Goal: Task Accomplishment & Management: Use online tool/utility

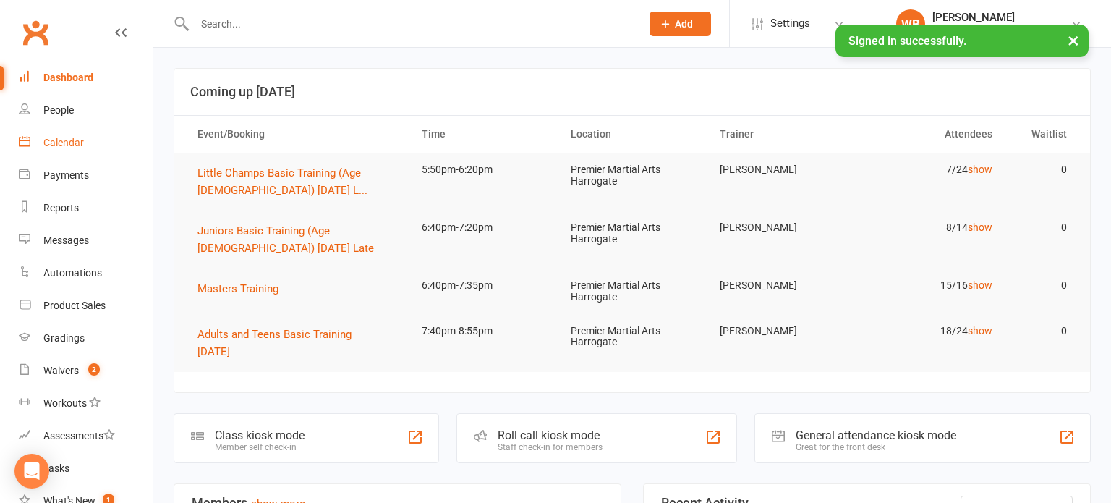
click at [108, 153] on link "Calendar" at bounding box center [86, 143] width 134 height 33
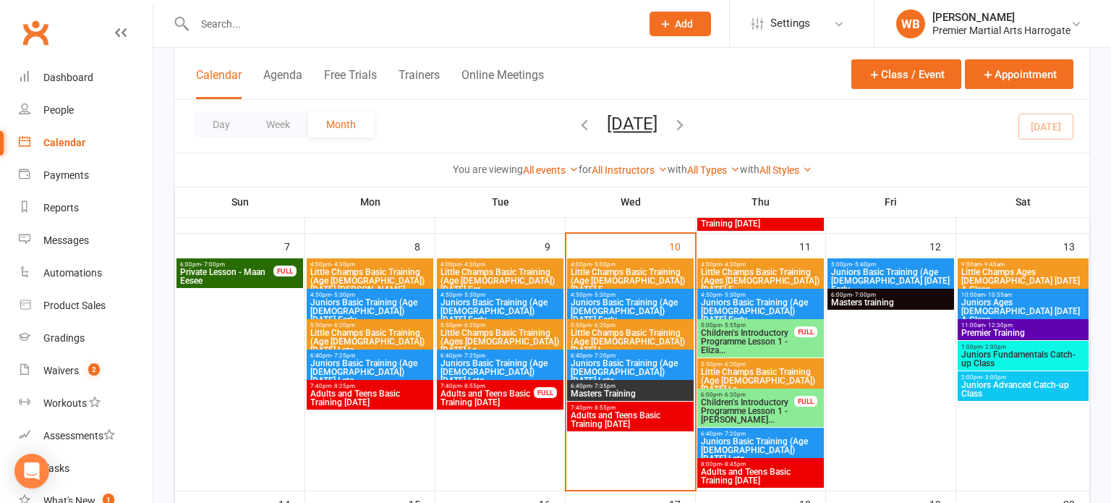
scroll to position [291, 0]
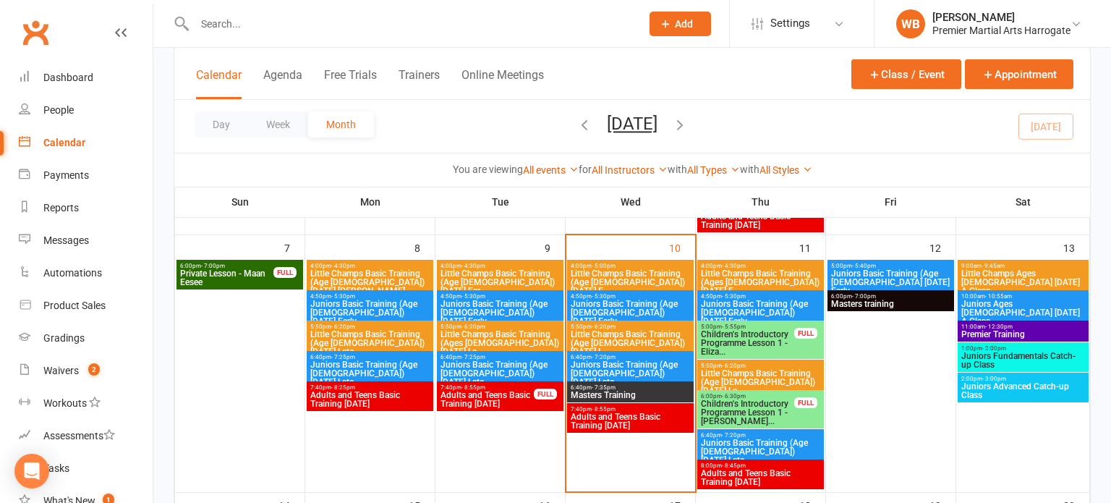
click at [628, 330] on span "Little Champs Basic Training (Age [DEMOGRAPHIC_DATA]) [DATE] L..." at bounding box center [630, 343] width 121 height 26
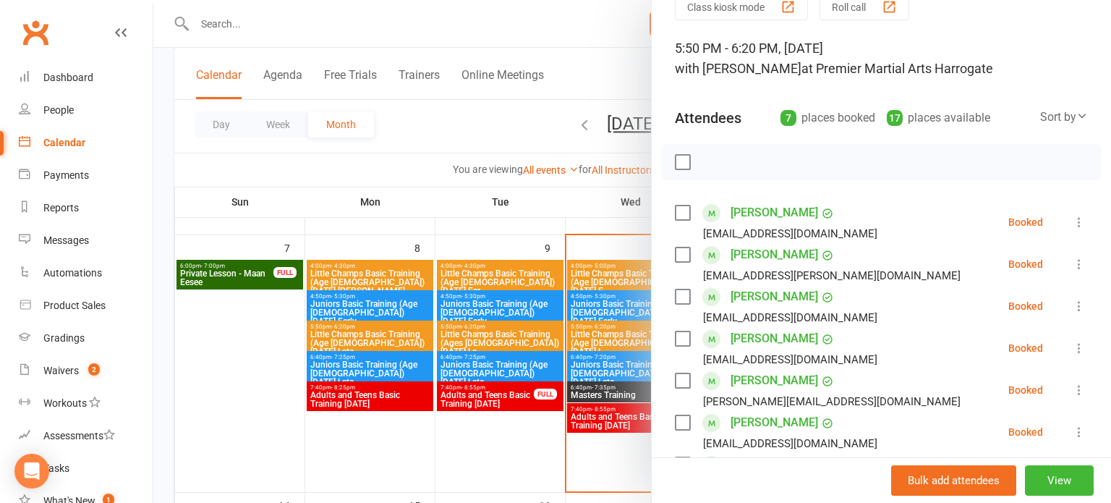
scroll to position [69, 0]
click at [1082, 266] on icon at bounding box center [1079, 263] width 14 height 14
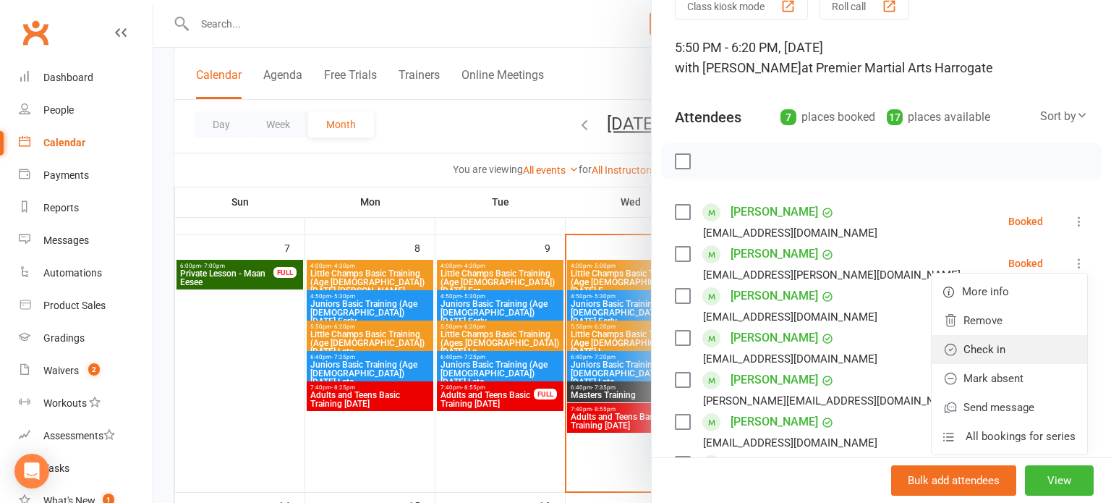
click at [1028, 346] on link "Check in" at bounding box center [1009, 349] width 155 height 29
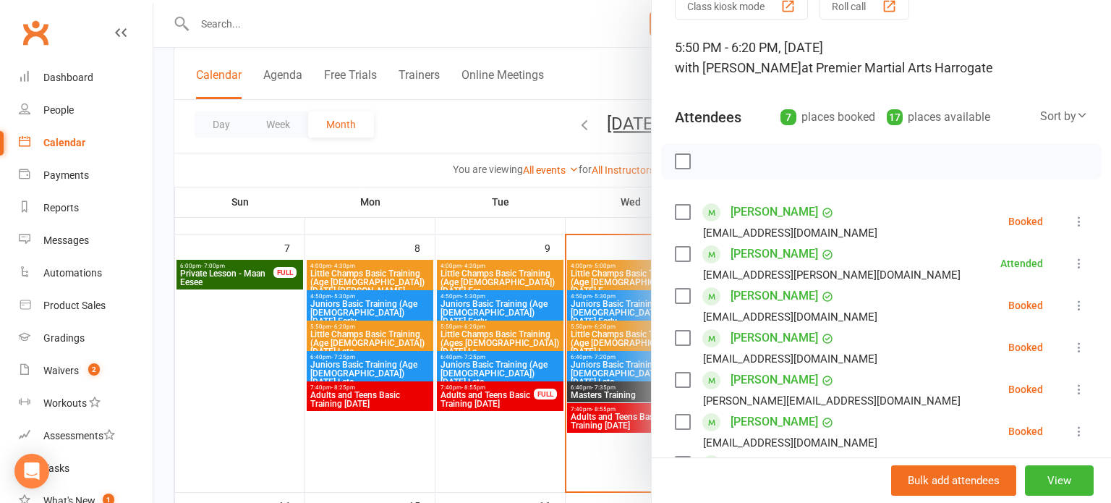
click at [1084, 304] on icon at bounding box center [1079, 305] width 14 height 14
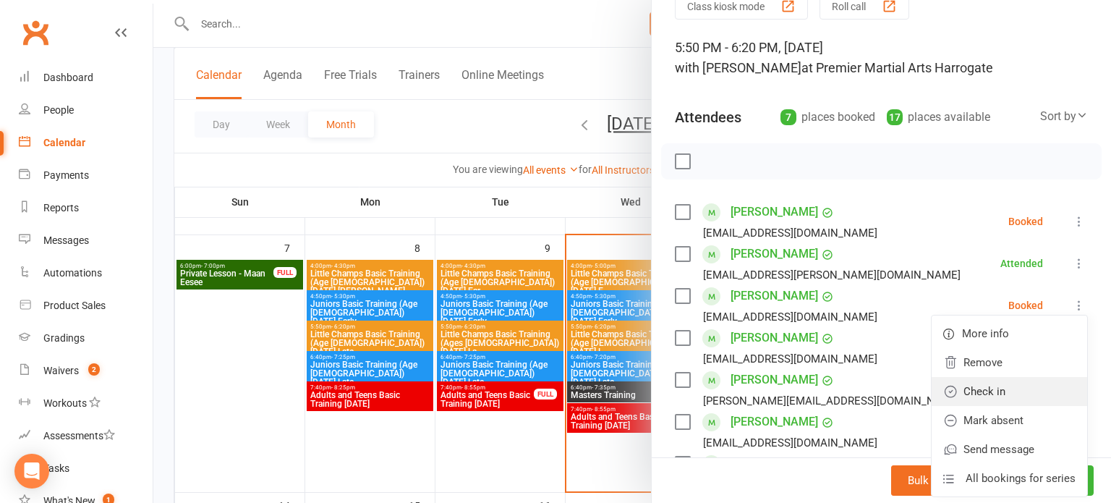
click at [1026, 391] on link "Check in" at bounding box center [1009, 391] width 155 height 29
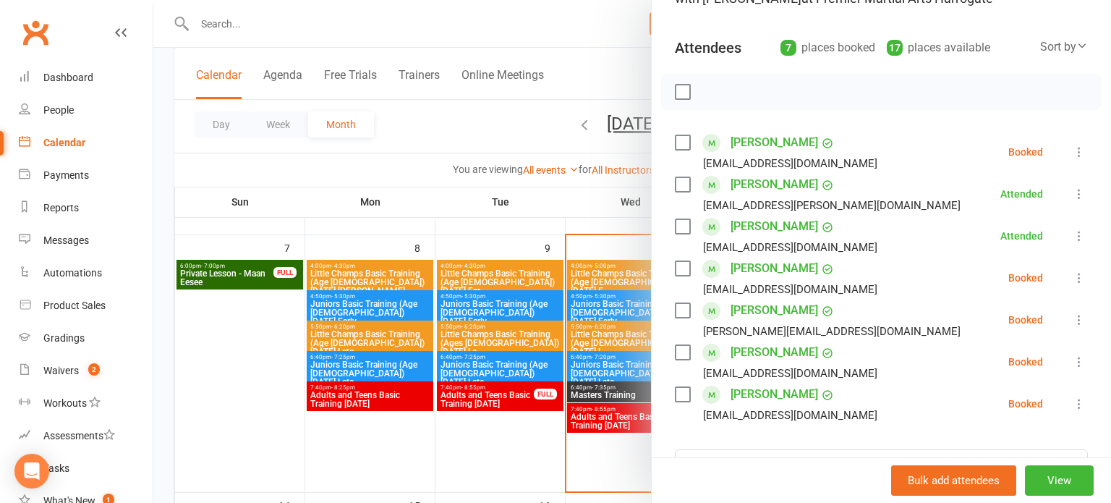
scroll to position [139, 0]
click at [1081, 281] on icon at bounding box center [1079, 277] width 14 height 14
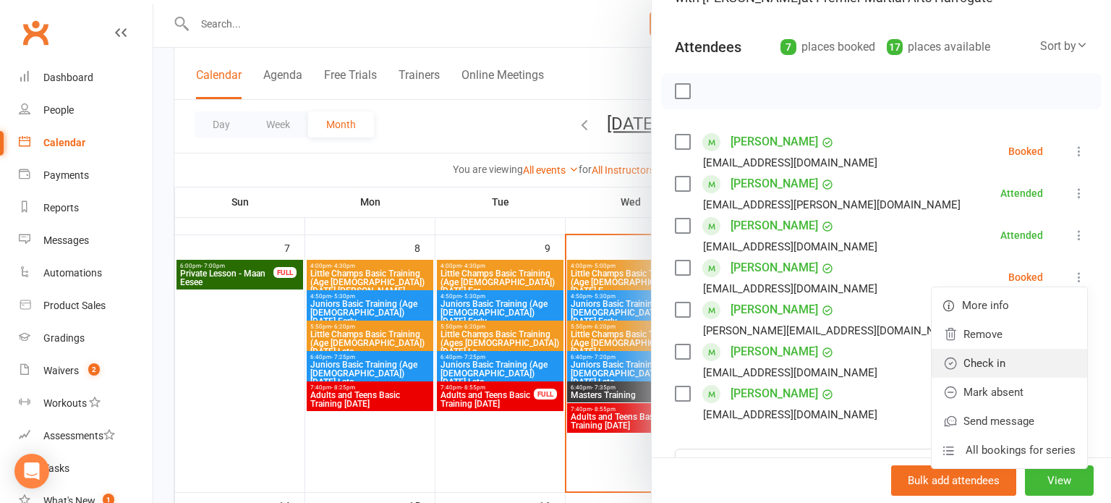
click at [1028, 359] on link "Check in" at bounding box center [1009, 363] width 155 height 29
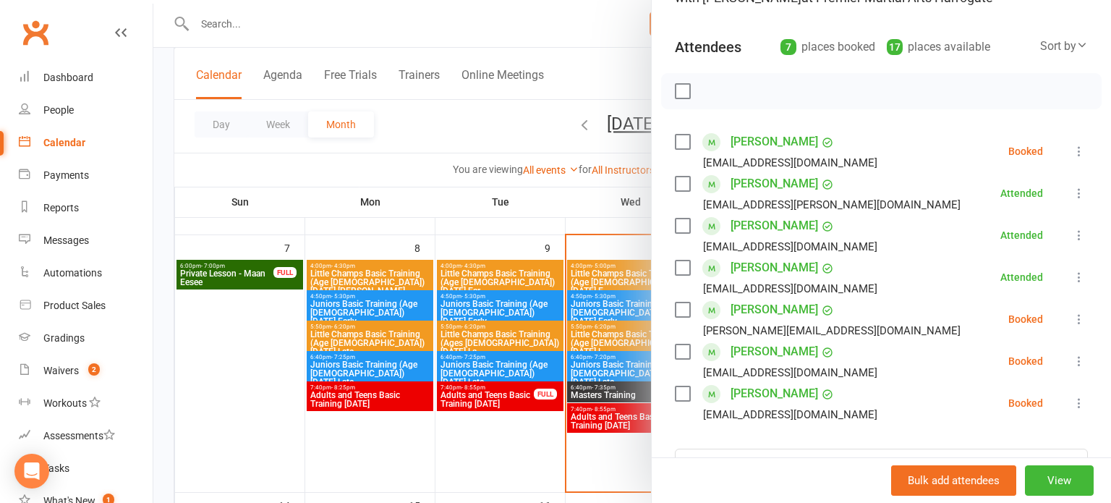
click at [1073, 399] on icon at bounding box center [1079, 403] width 14 height 14
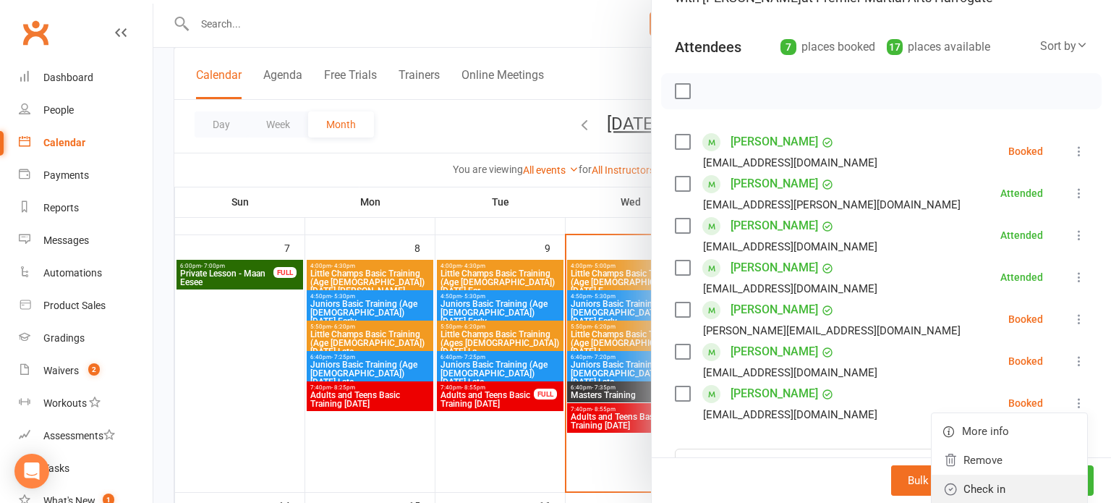
click at [1001, 488] on link "Check in" at bounding box center [1009, 488] width 155 height 29
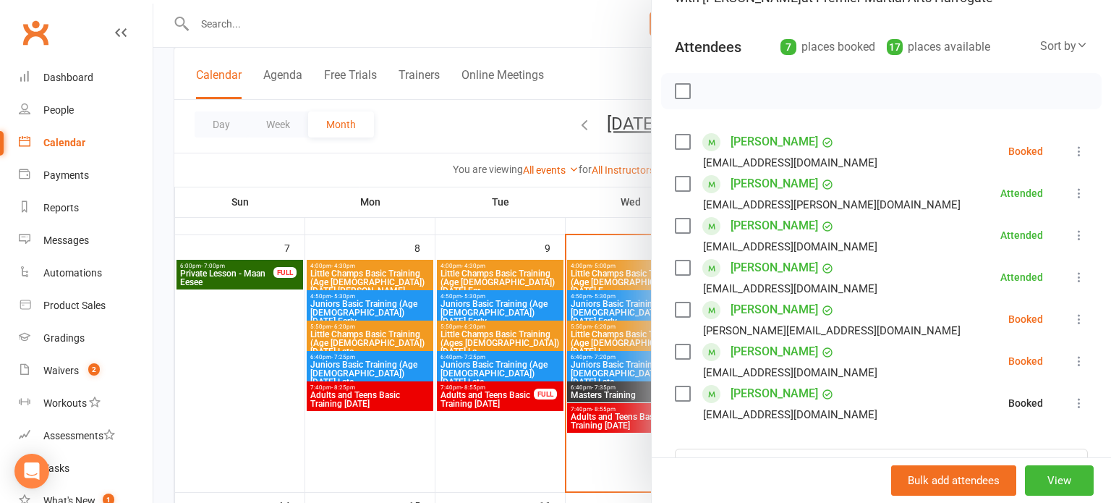
click at [1086, 365] on icon at bounding box center [1079, 361] width 14 height 14
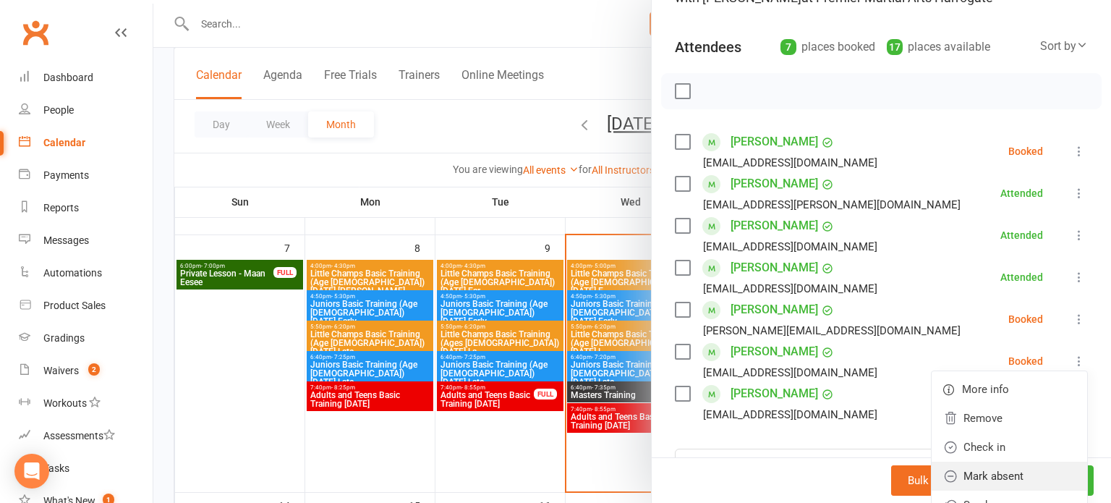
click at [1031, 472] on link "Mark absent" at bounding box center [1009, 475] width 155 height 29
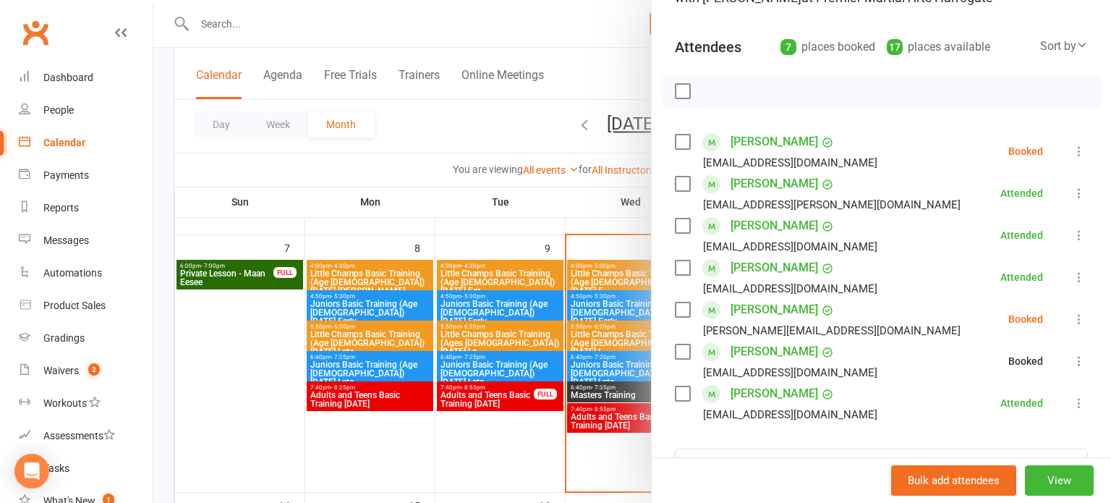
click at [1086, 315] on icon at bounding box center [1079, 319] width 14 height 14
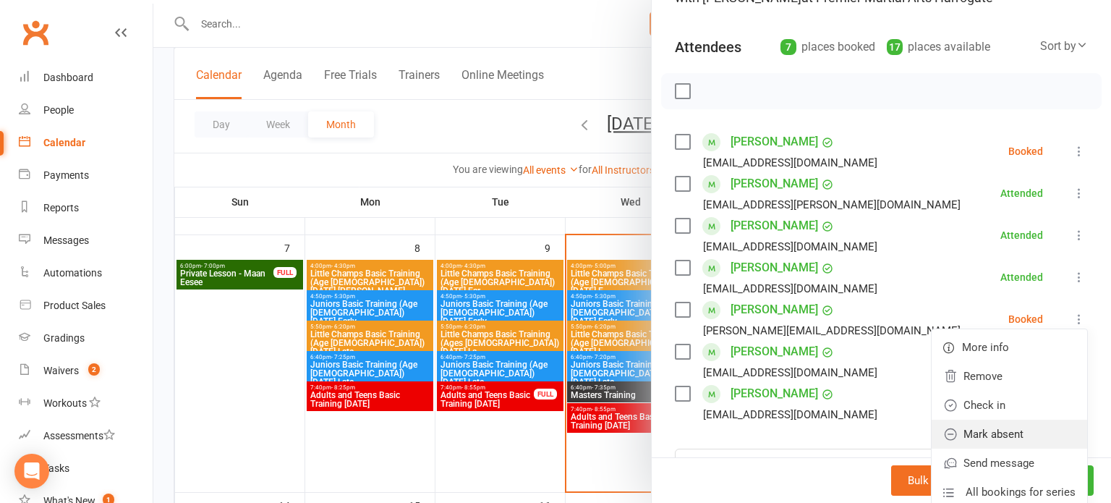
click at [1031, 432] on link "Mark absent" at bounding box center [1009, 433] width 155 height 29
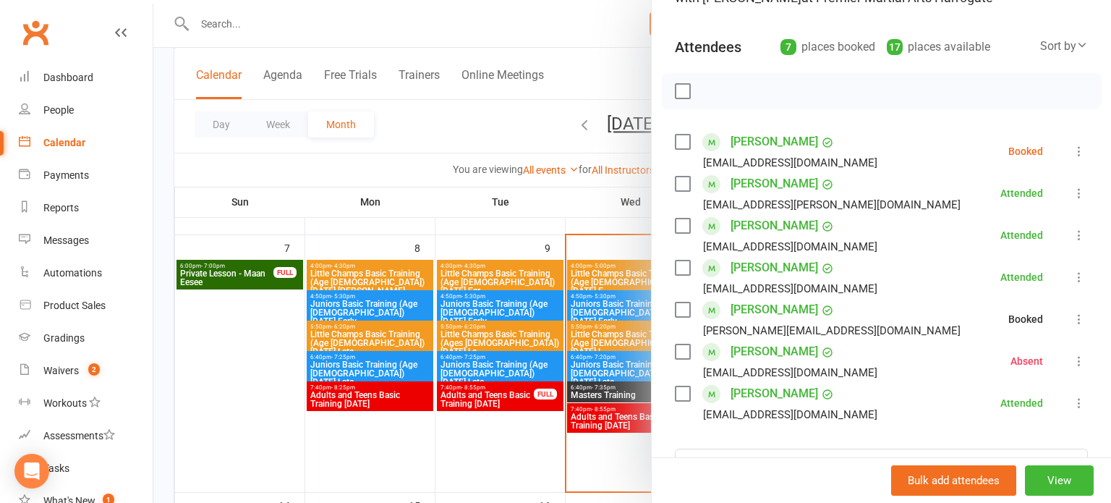
click at [1071, 155] on button at bounding box center [1078, 150] width 17 height 17
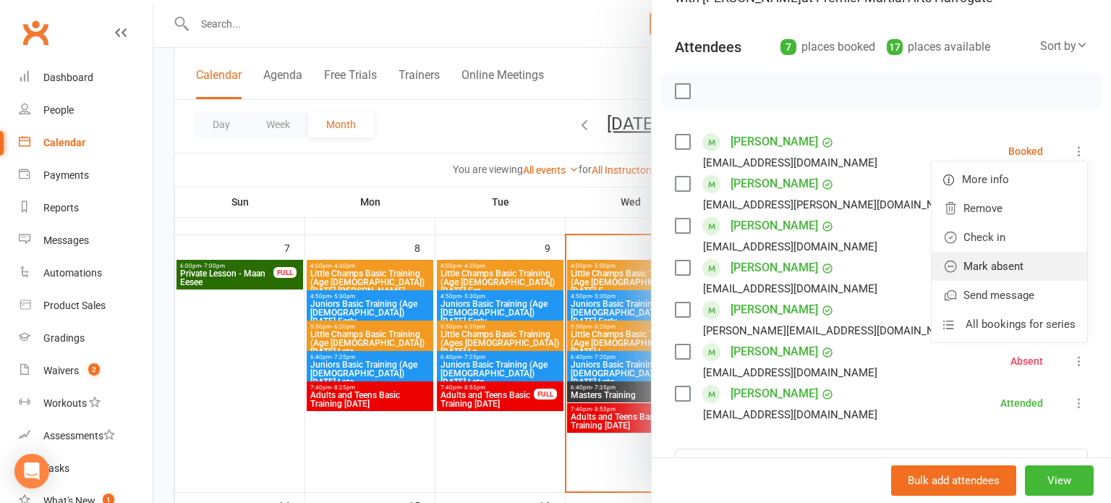
click at [1031, 266] on link "Mark absent" at bounding box center [1009, 266] width 155 height 29
